Goal: Complete application form

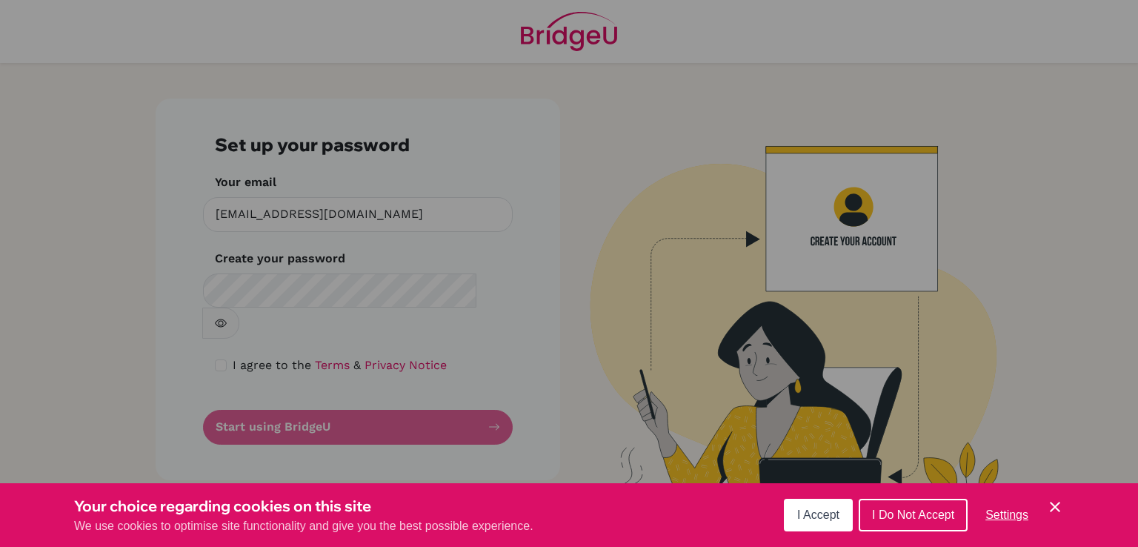
click at [824, 516] on span "I Accept" at bounding box center [818, 514] width 42 height 13
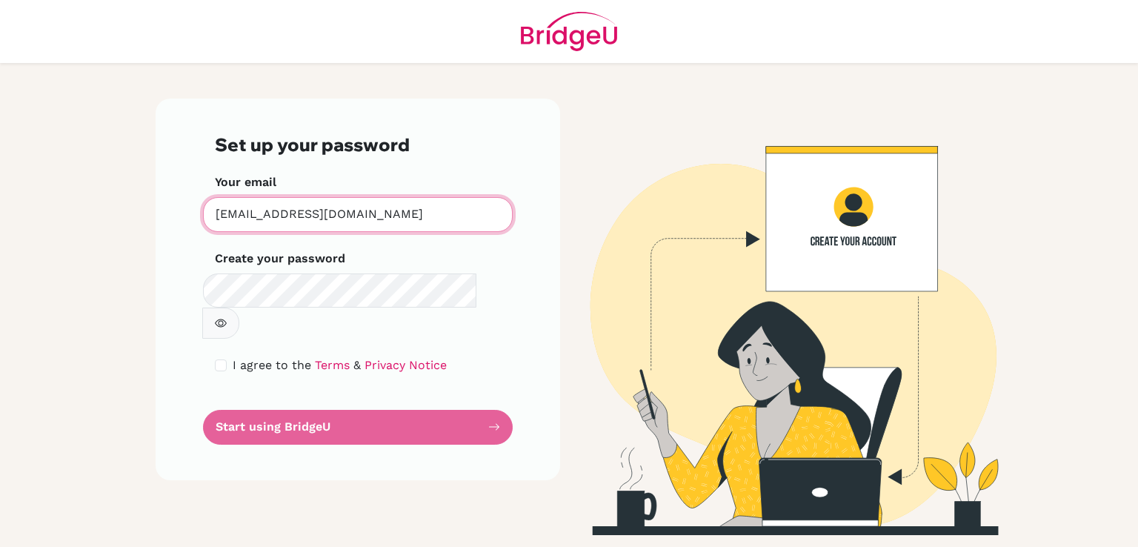
click at [389, 214] on input "[EMAIL_ADDRESS][DOMAIN_NAME]" at bounding box center [358, 214] width 310 height 35
drag, startPoint x: 410, startPoint y: 214, endPoint x: 46, endPoint y: 229, distance: 364.1
click at [46, 233] on main "Set up your password Your email [EMAIL_ADDRESS][DOMAIN_NAME] Invalid email Crea…" at bounding box center [569, 273] width 1138 height 547
type input "[EMAIL_ADDRESS][DOMAIN_NAME]"
click at [227, 317] on icon "button" at bounding box center [221, 323] width 12 height 12
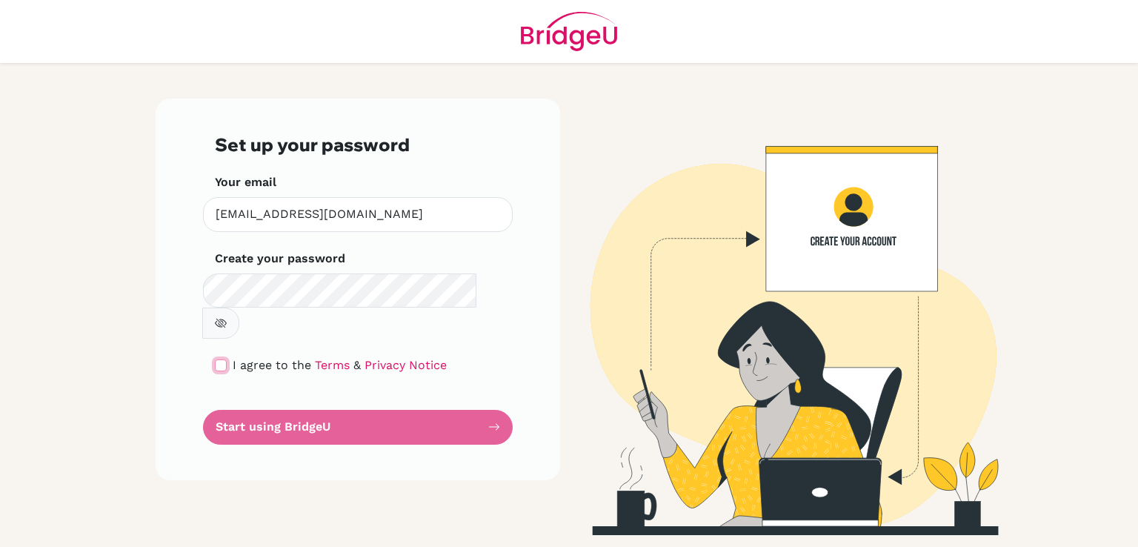
click at [215, 359] on input "checkbox" at bounding box center [221, 365] width 12 height 12
checkbox input "true"
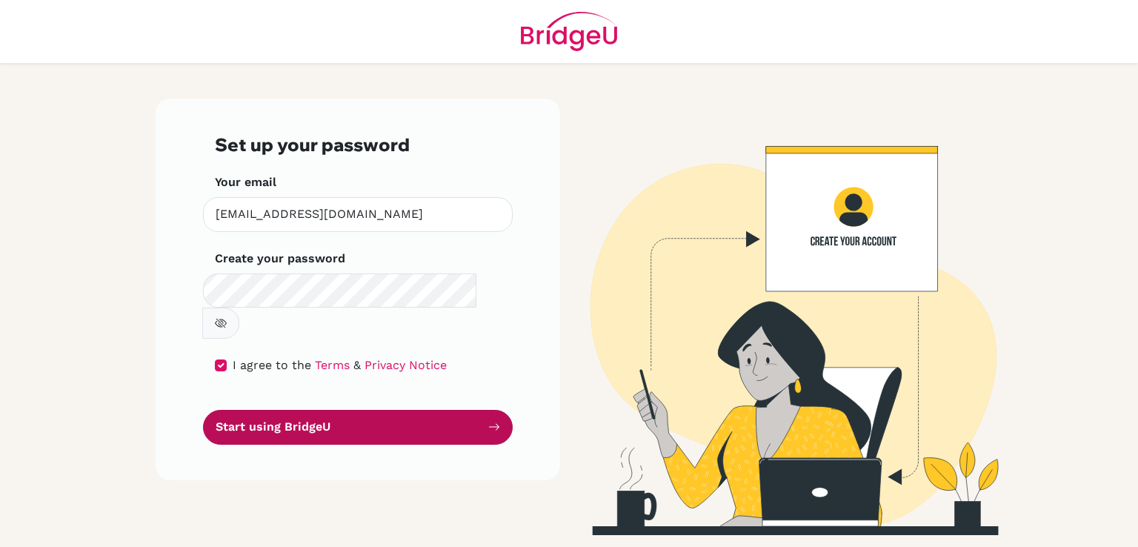
click at [254, 410] on button "Start using BridgeU" at bounding box center [358, 427] width 310 height 35
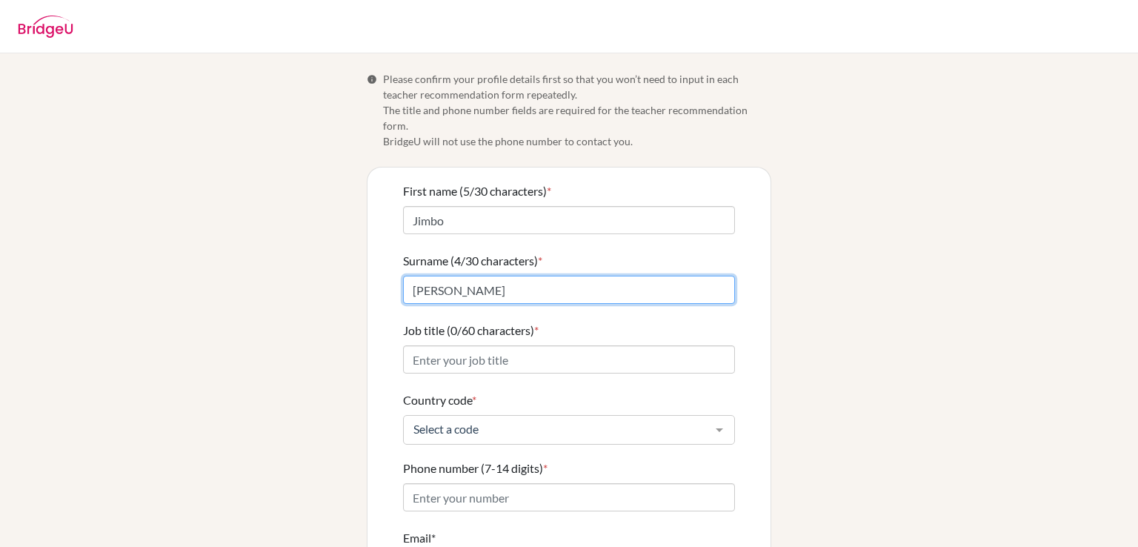
click at [482, 282] on input "[PERSON_NAME]" at bounding box center [569, 290] width 332 height 28
type input "San Juan"
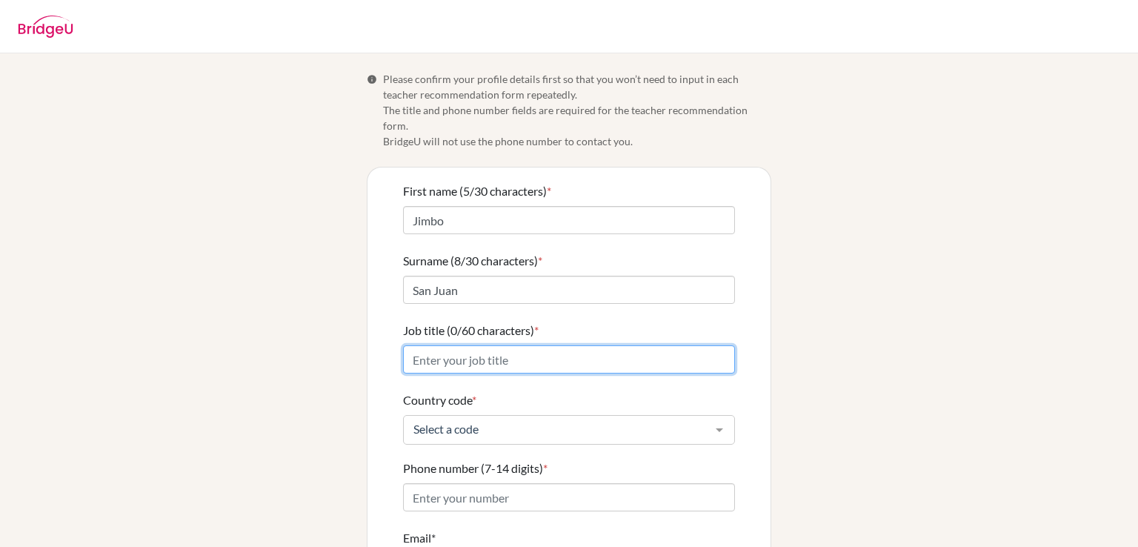
click at [521, 345] on input "Job title (0/60 characters) *" at bounding box center [569, 359] width 332 height 28
type input "A"
type input "HS Science Teacher"
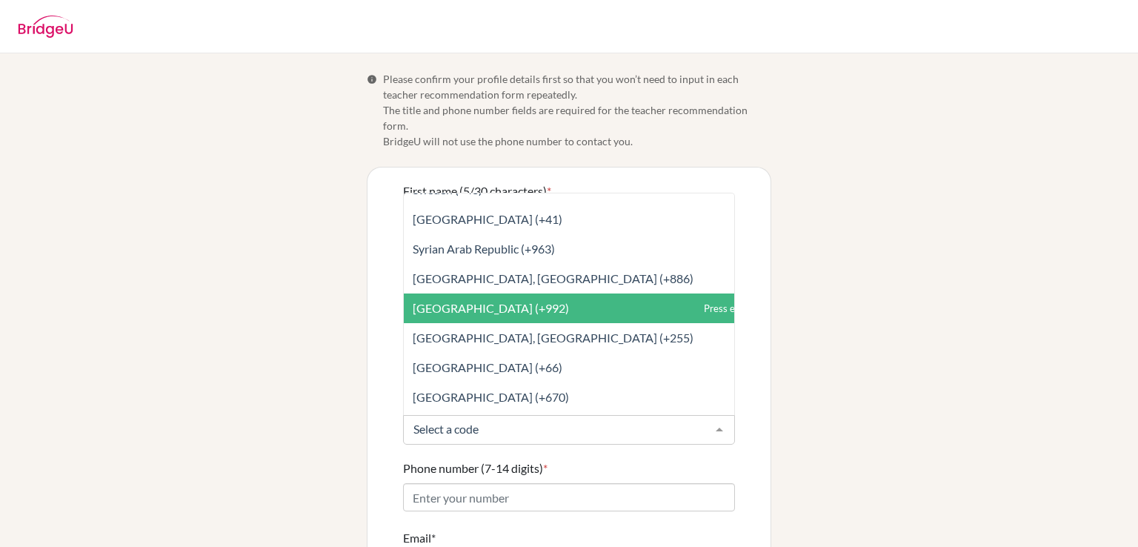
scroll to position [6298, 0]
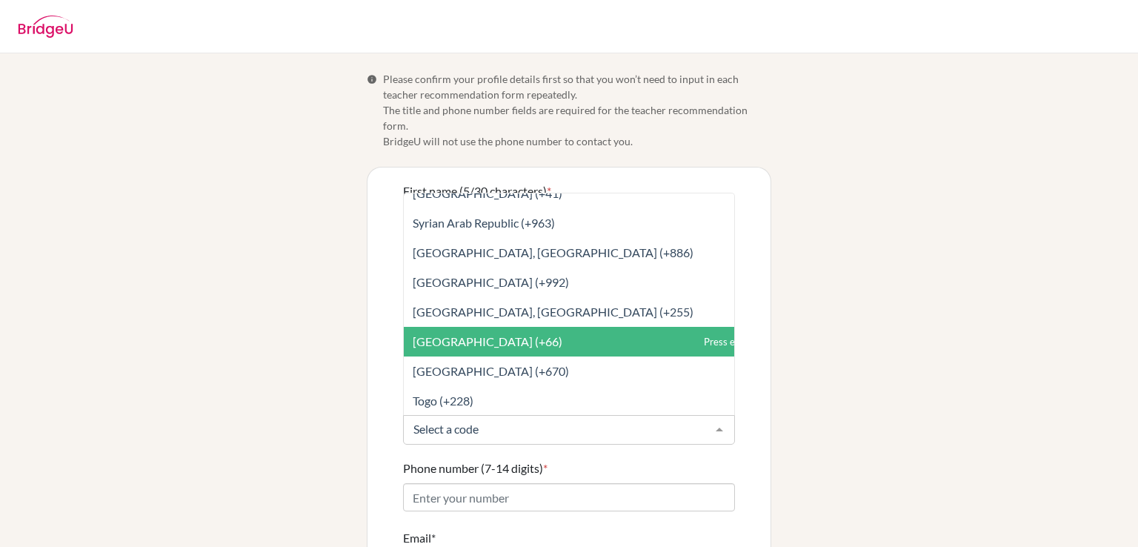
click at [485, 327] on span "Thailand (+66)" at bounding box center [602, 342] width 396 height 30
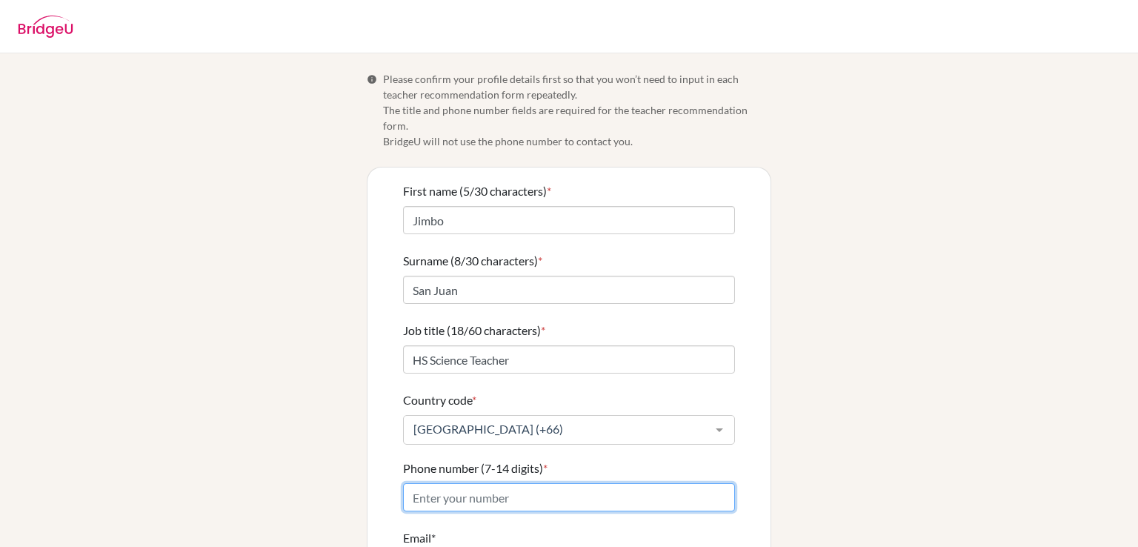
click at [504, 484] on input "Phone number (7-14 digits) *" at bounding box center [569, 497] width 332 height 28
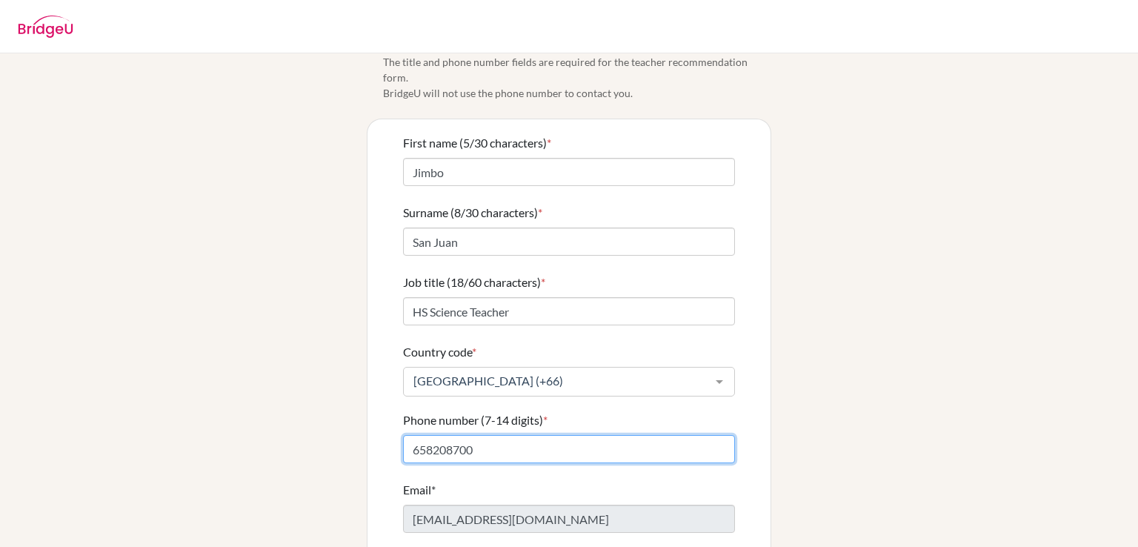
scroll to position [74, 0]
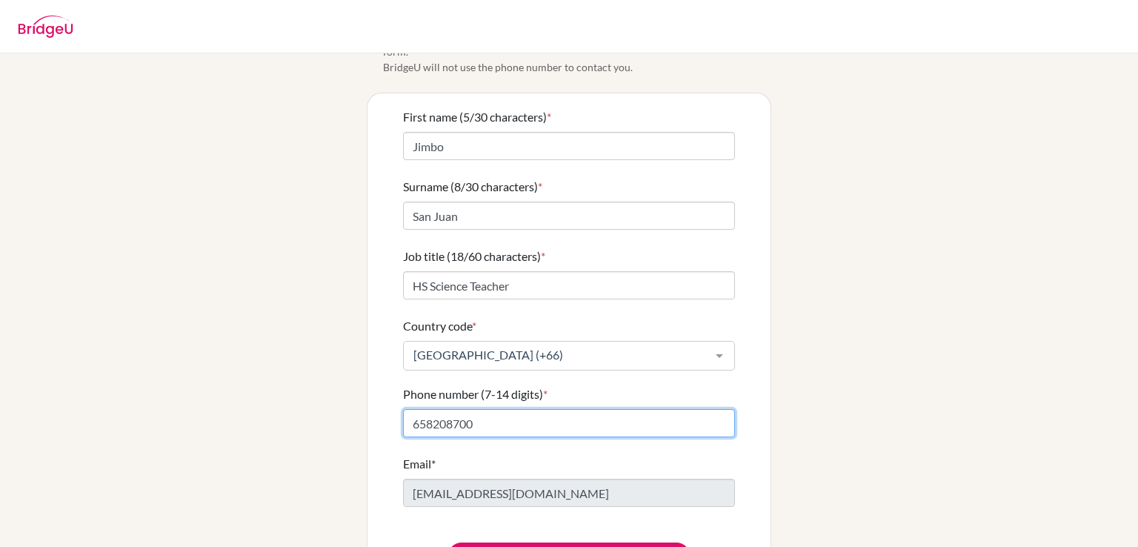
type input "658208700"
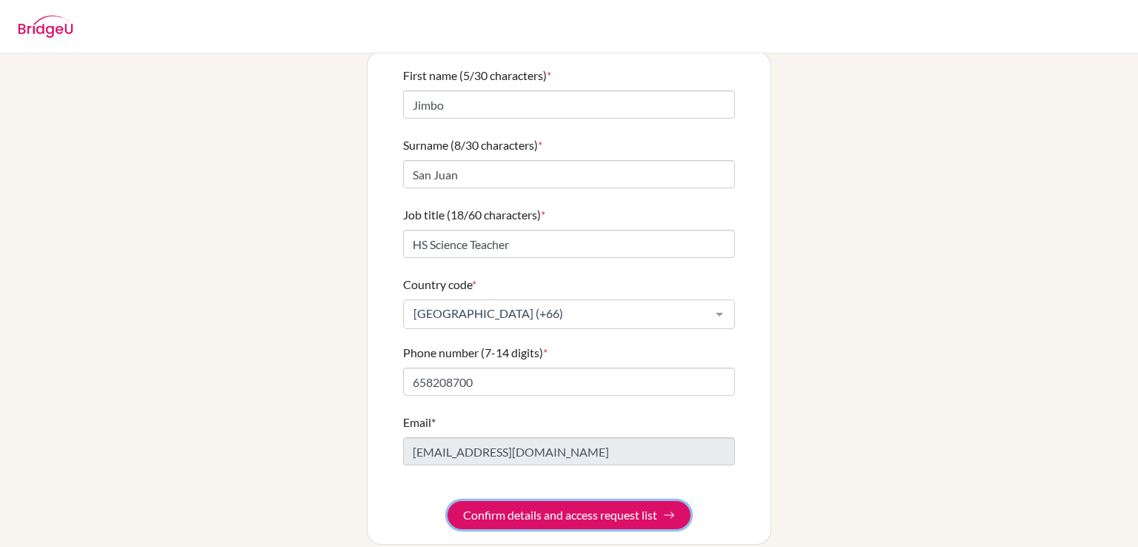
click at [495, 501] on button "Confirm details and access request list" at bounding box center [569, 515] width 243 height 28
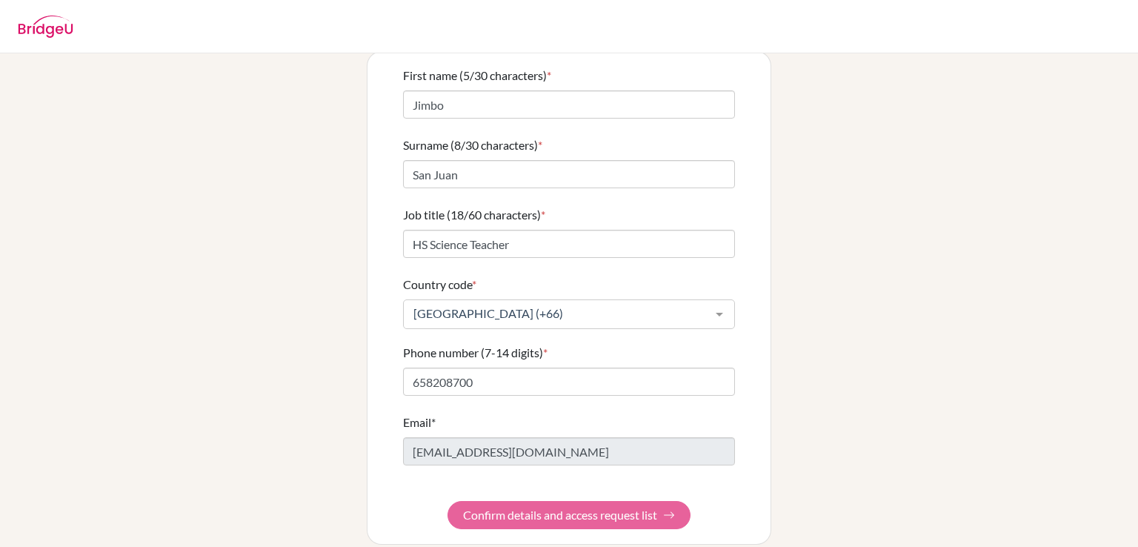
scroll to position [0, 0]
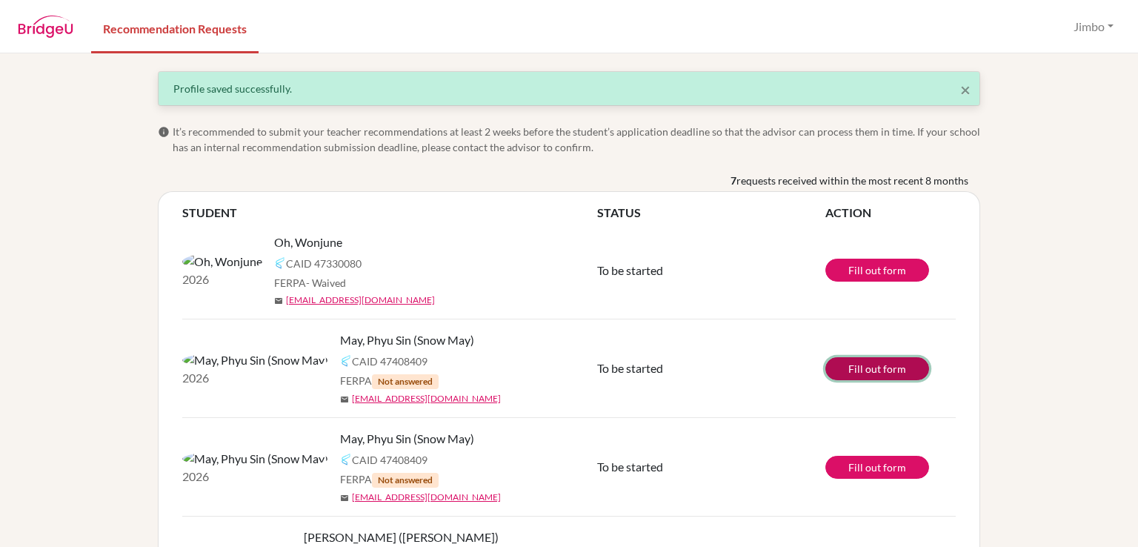
click at [865, 369] on link "Fill out form" at bounding box center [877, 368] width 104 height 23
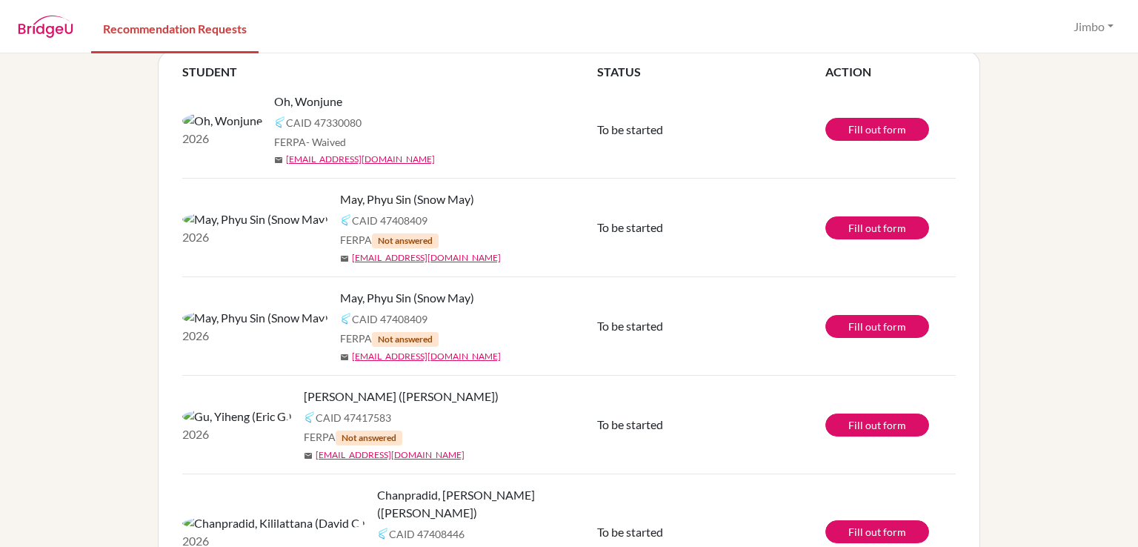
scroll to position [222, 0]
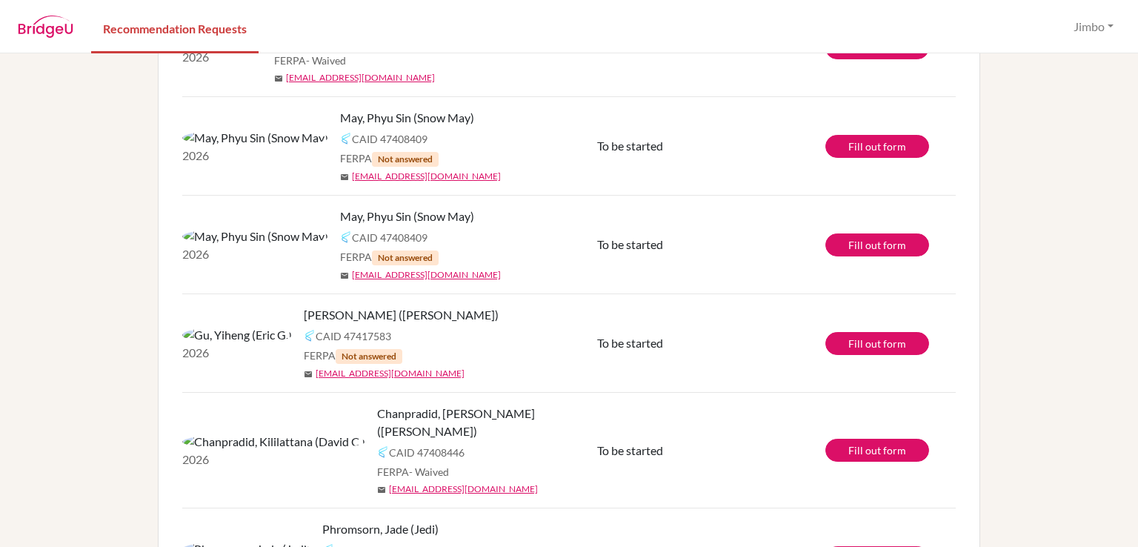
click at [85, 250] on div "× Profile saved successfully. info It’s recommended to submit your teacher reco…" at bounding box center [569, 299] width 1138 height 493
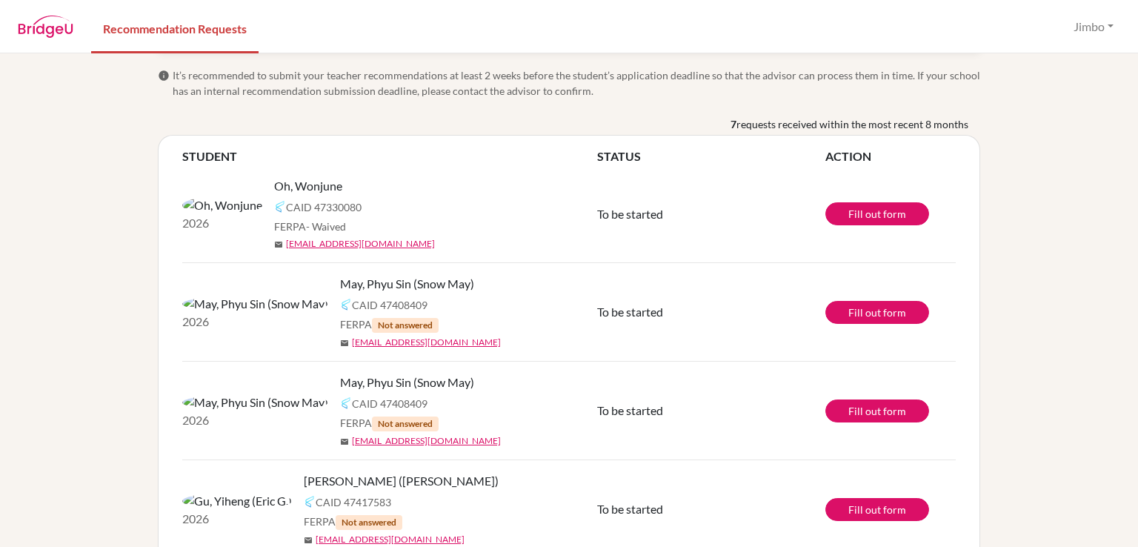
scroll to position [0, 0]
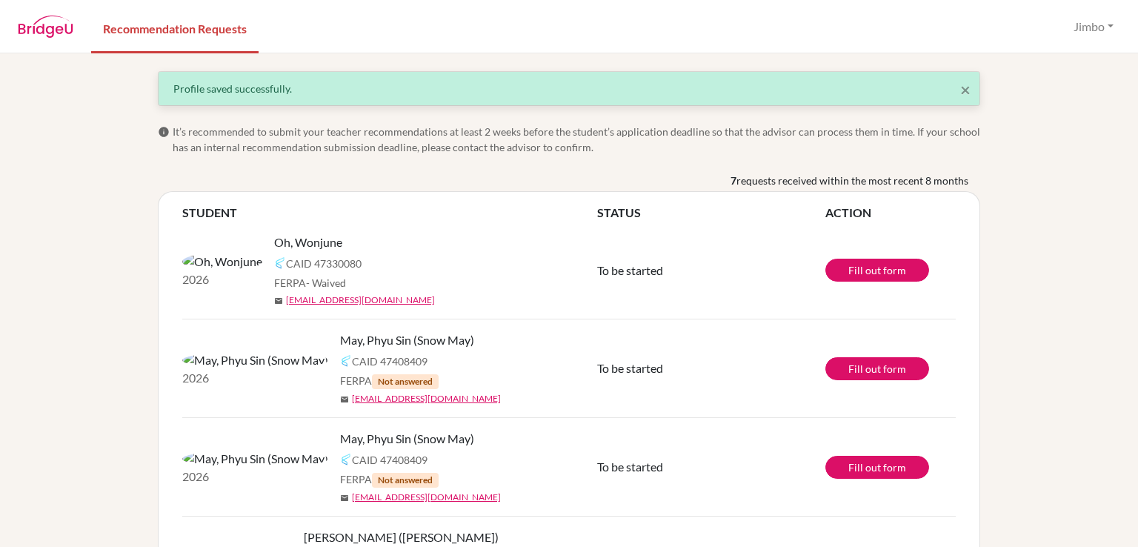
click at [50, 408] on div "× Profile saved successfully. info It’s recommended to submit your teacher reco…" at bounding box center [569, 299] width 1138 height 493
click at [124, 371] on div "× Profile saved successfully. info It’s recommended to submit your teacher reco…" at bounding box center [569, 299] width 1138 height 493
